Goal: Task Accomplishment & Management: Manage account settings

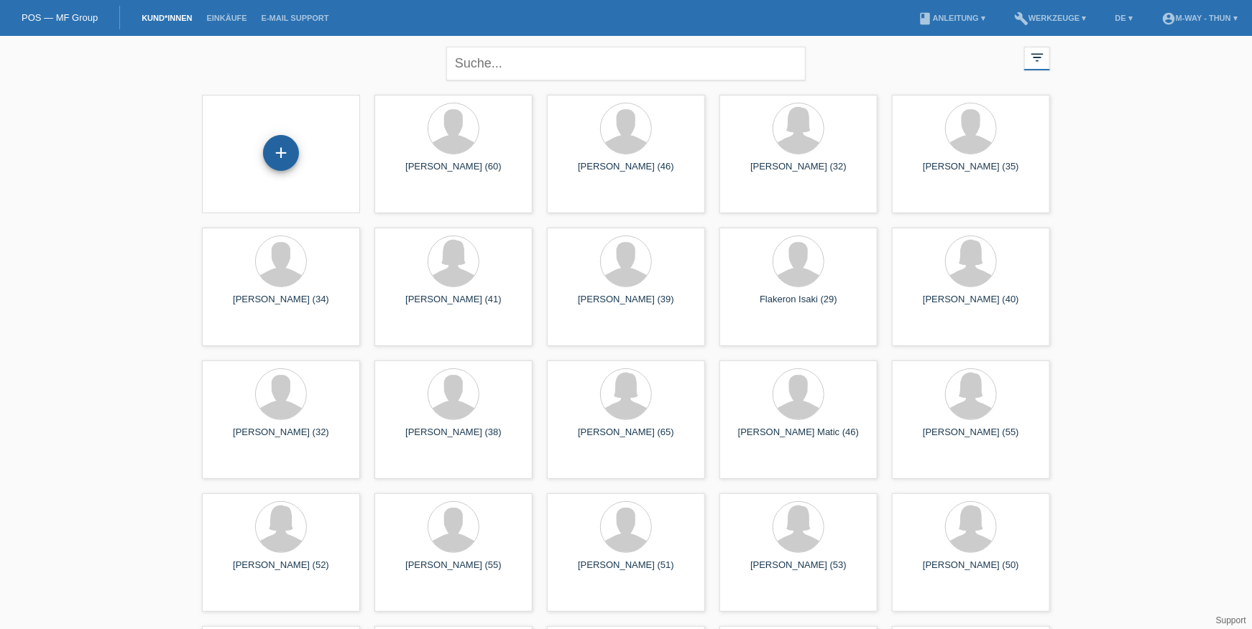
click at [283, 154] on div "+" at bounding box center [281, 153] width 36 height 36
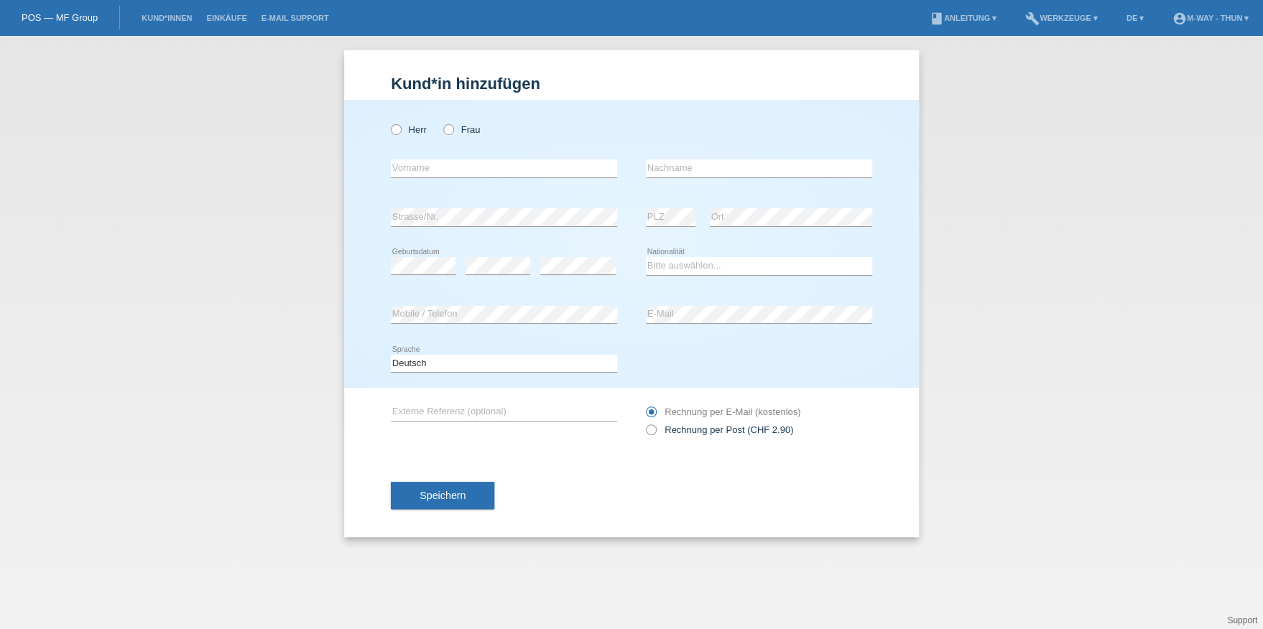
click at [431, 473] on div "Speichern" at bounding box center [631, 495] width 481 height 83
click at [412, 489] on button "Speichern" at bounding box center [442, 495] width 103 height 27
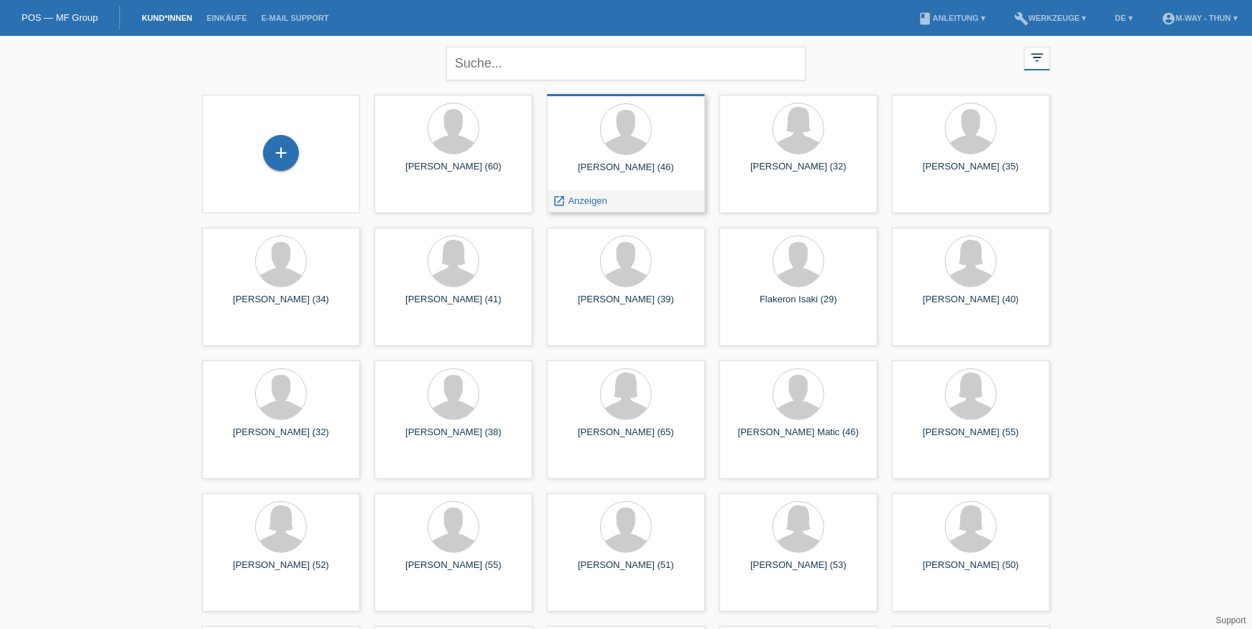
click at [574, 162] on div "Philipp Ritz (46)" at bounding box center [625, 173] width 135 height 23
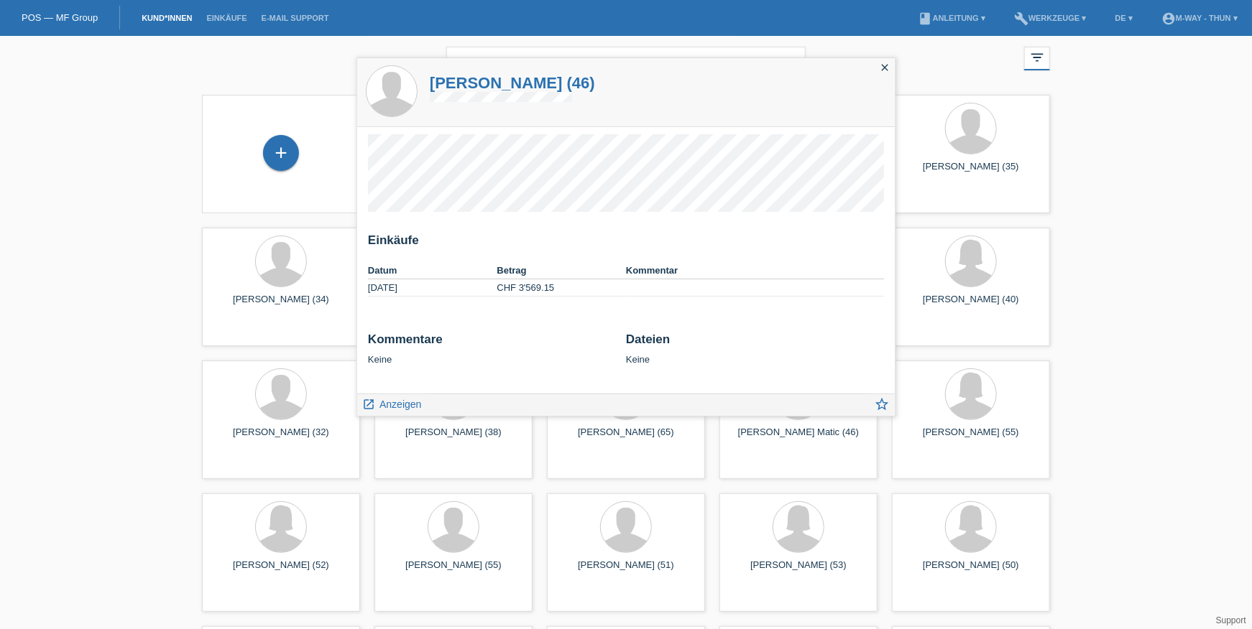
click at [73, 202] on div "close filter_list view_module Alle Kund*innen anzeigen star Markierte Kund*inne…" at bounding box center [626, 394] width 1252 height 716
click at [293, 15] on link "E-Mail Support" at bounding box center [295, 18] width 82 height 9
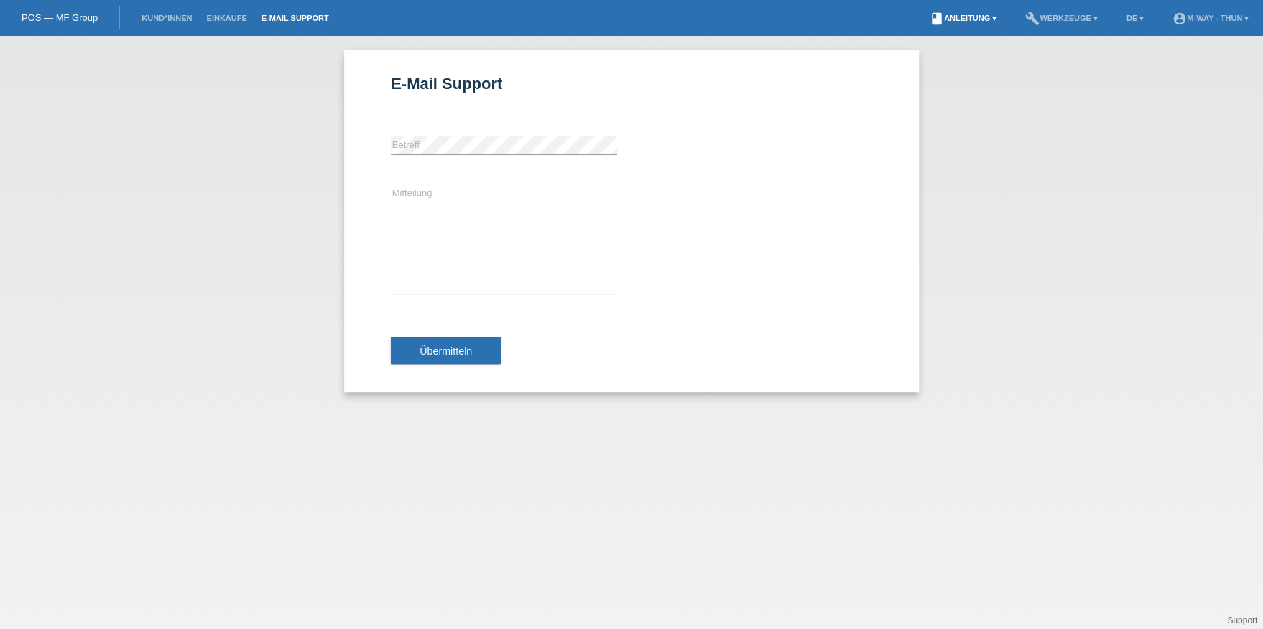
click at [973, 14] on link "book Anleitung ▾" at bounding box center [963, 18] width 81 height 9
click at [1088, 15] on link "build Werkzeuge ▾" at bounding box center [1061, 18] width 87 height 9
click at [74, 10] on div "POS — MF Group" at bounding box center [60, 18] width 120 height 24
click at [76, 22] on link "POS — MF Group" at bounding box center [60, 17] width 76 height 11
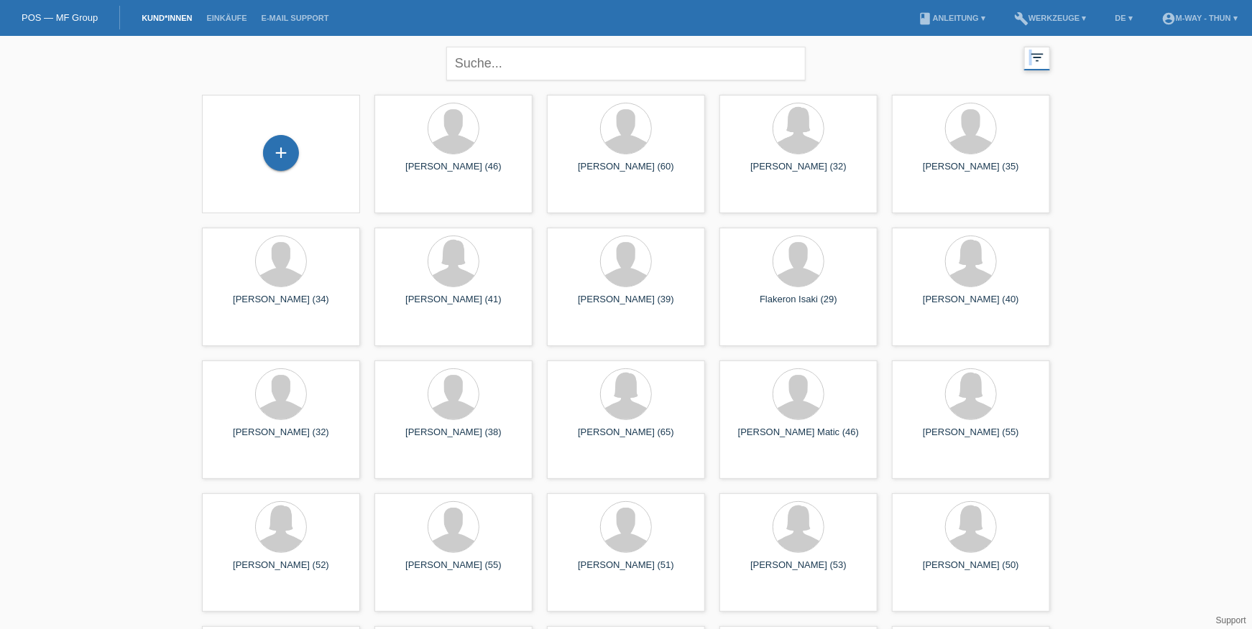
click at [1033, 50] on icon "filter_list" at bounding box center [1037, 58] width 16 height 16
click at [621, 145] on div at bounding box center [626, 129] width 50 height 50
click at [597, 178] on div "Markus Jenni (60)" at bounding box center [625, 173] width 135 height 23
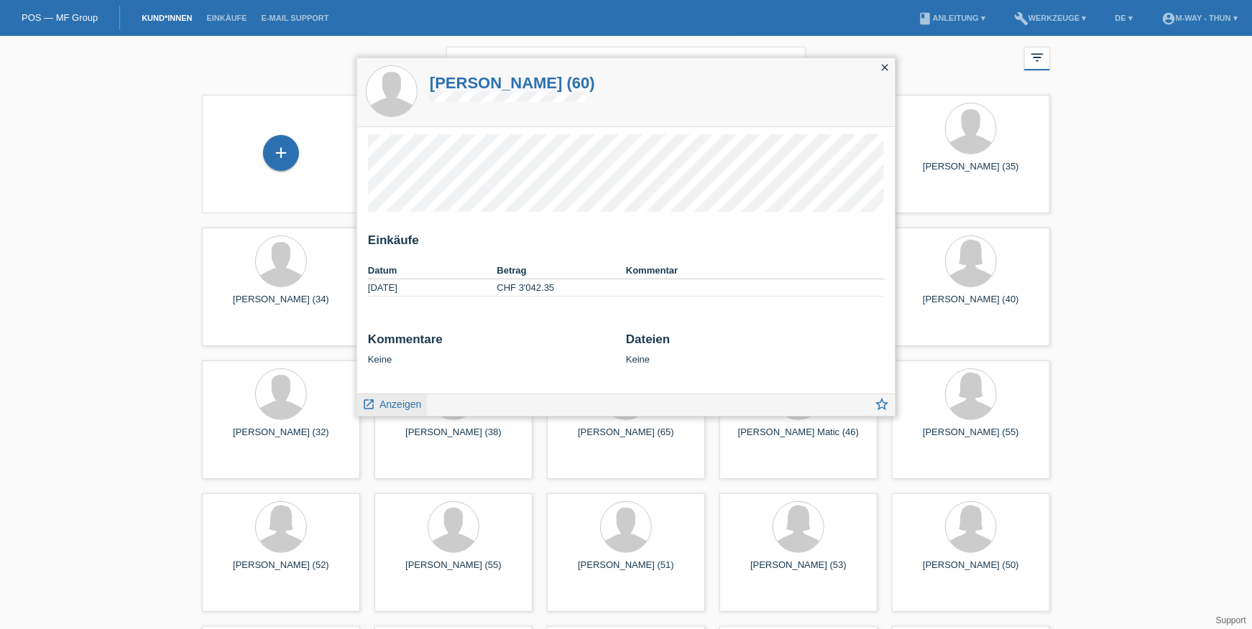
click at [387, 403] on span "Anzeigen" at bounding box center [400, 404] width 42 height 11
